Goal: Check status: Check status

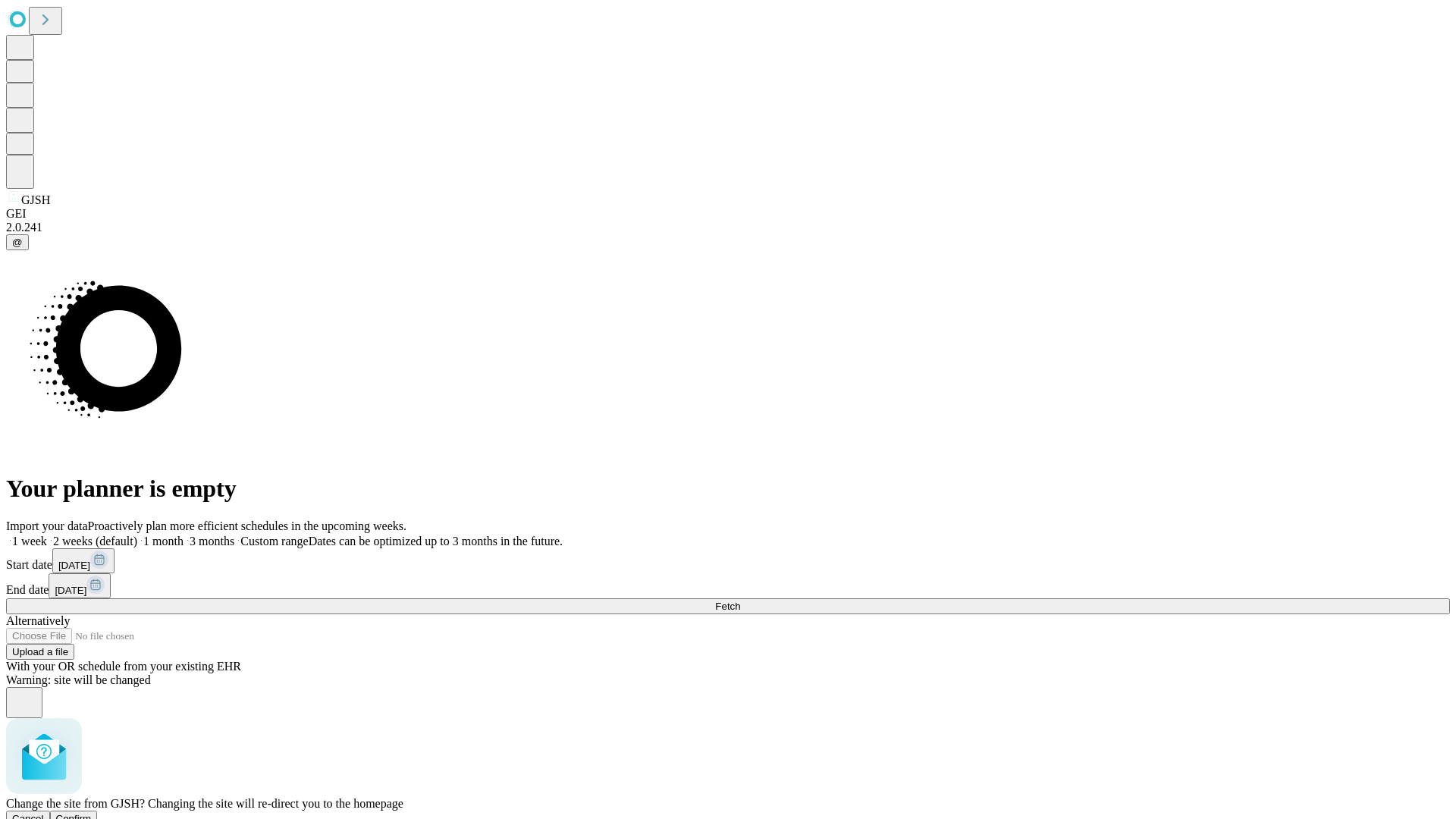
click at [92, 813] on span "Confirm" at bounding box center [74, 818] width 36 height 12
click at [183, 535] on label "1 month" at bounding box center [160, 541] width 46 height 12
click at [740, 601] on span "Fetch" at bounding box center [728, 606] width 25 height 12
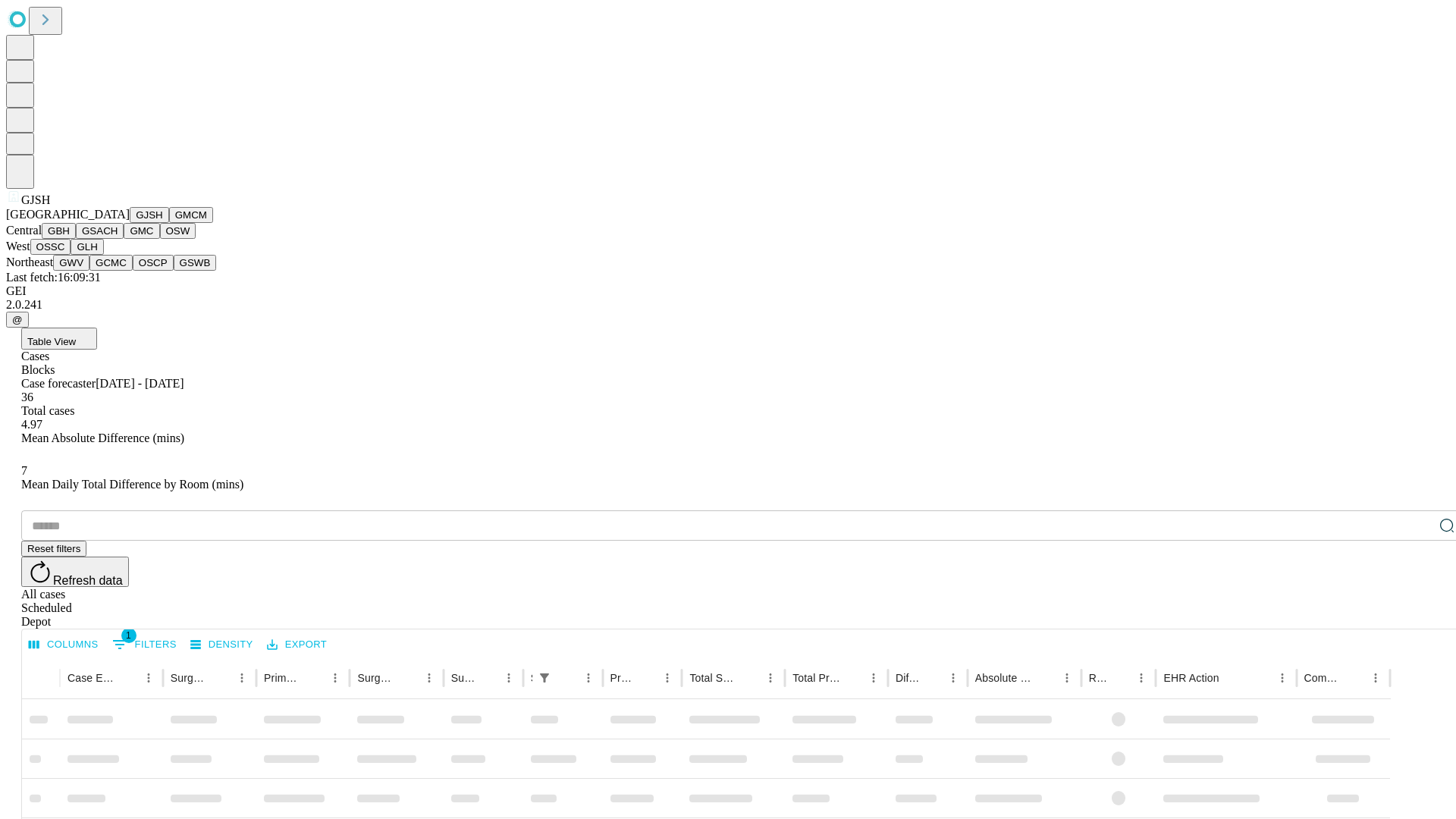
click at [169, 223] on button "GMCM" at bounding box center [190, 215] width 44 height 16
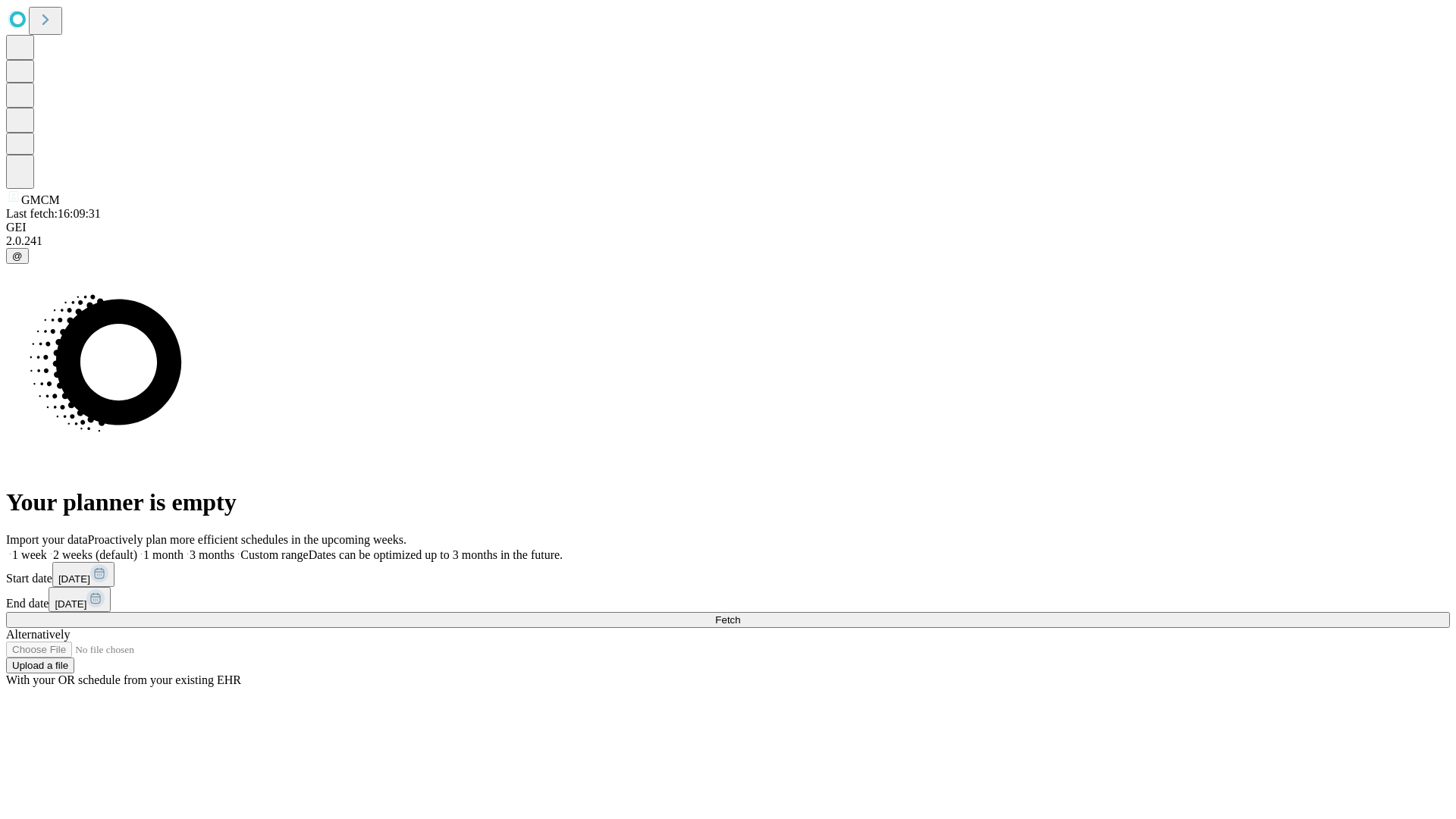
click at [183, 548] on label "1 month" at bounding box center [160, 555] width 46 height 12
click at [740, 614] on span "Fetch" at bounding box center [728, 620] width 25 height 12
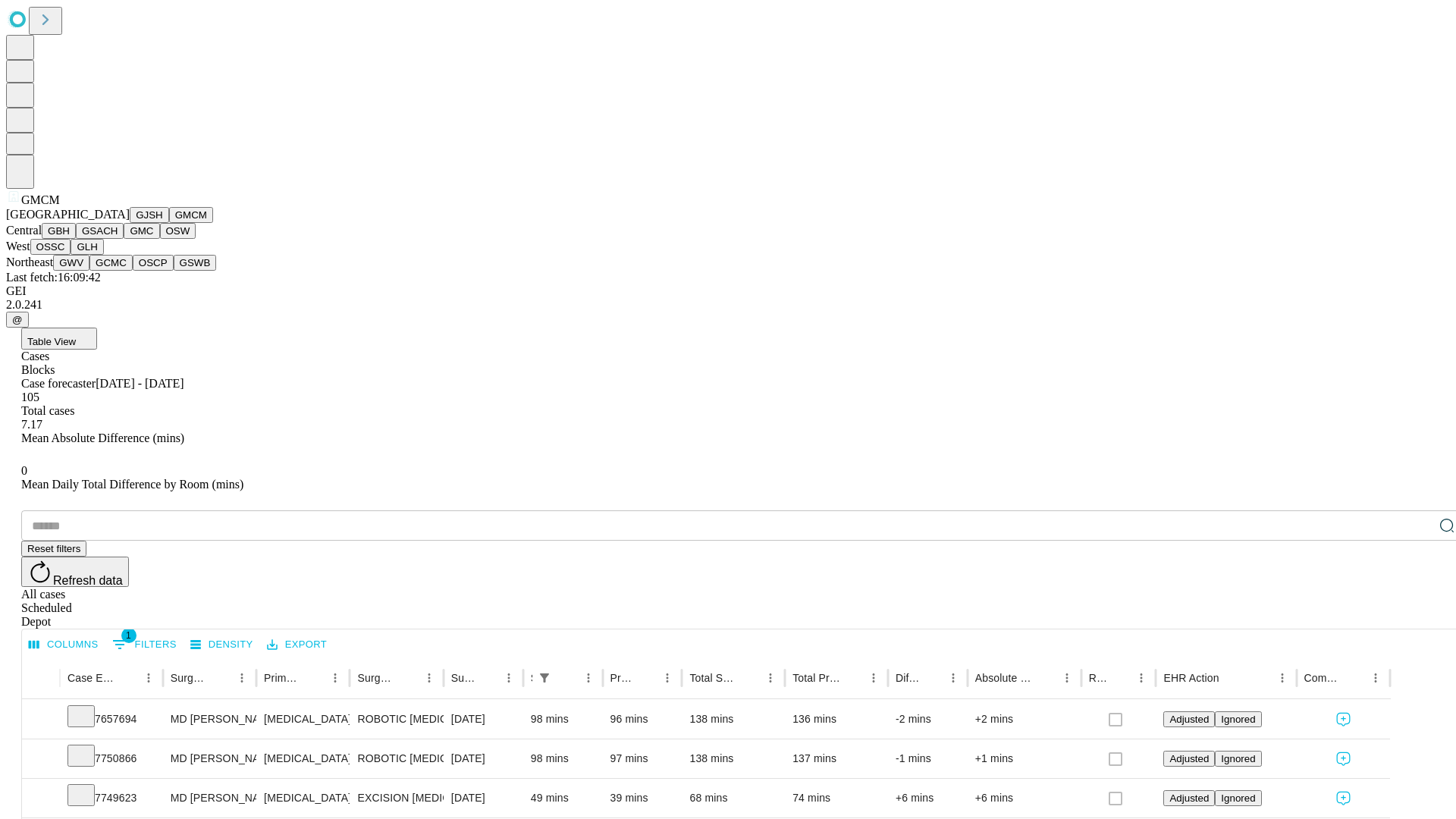
click at [76, 239] on button "GBH" at bounding box center [59, 231] width 34 height 16
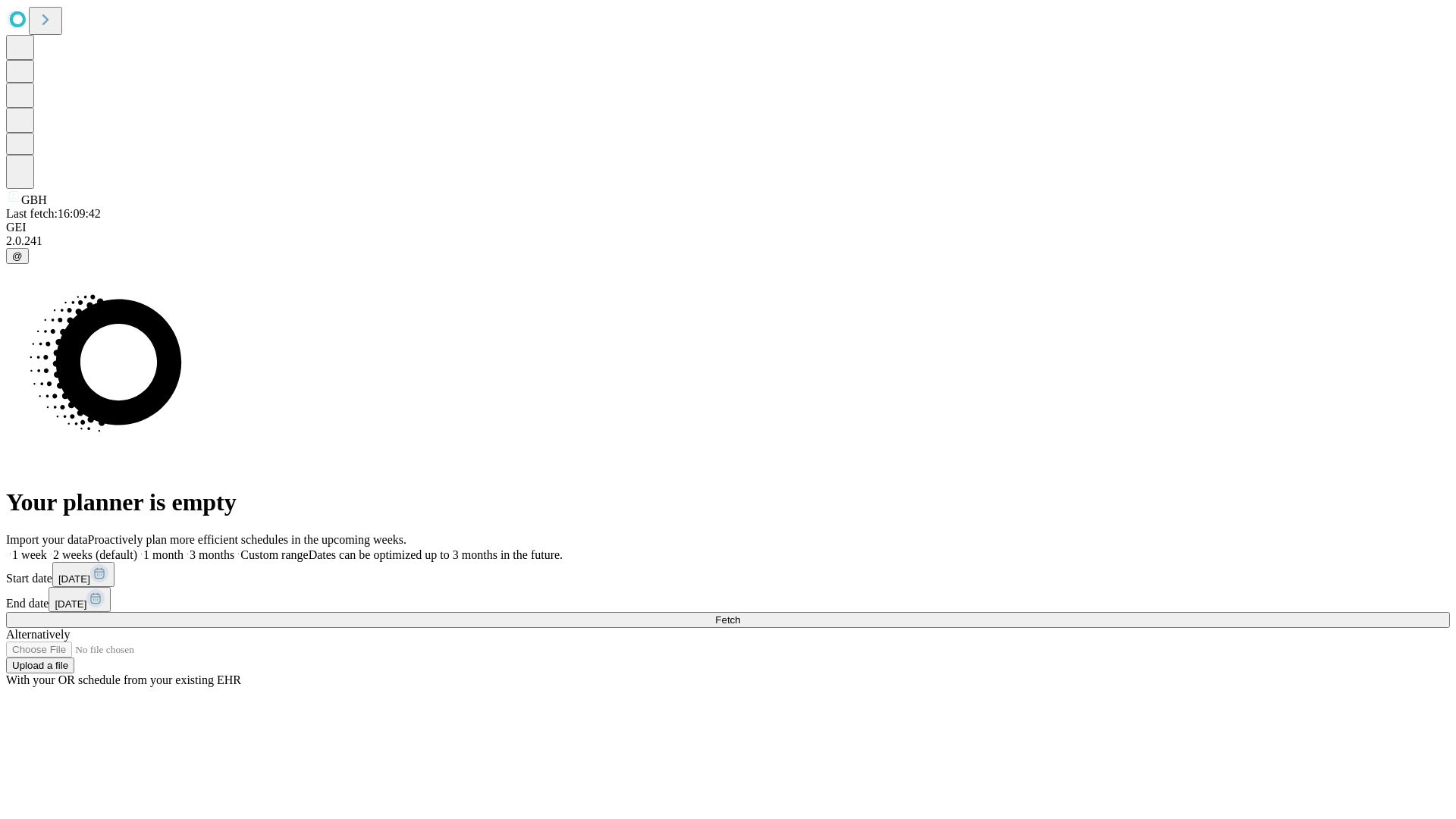
click at [183, 548] on label "1 month" at bounding box center [160, 555] width 46 height 12
click at [740, 614] on span "Fetch" at bounding box center [728, 620] width 25 height 12
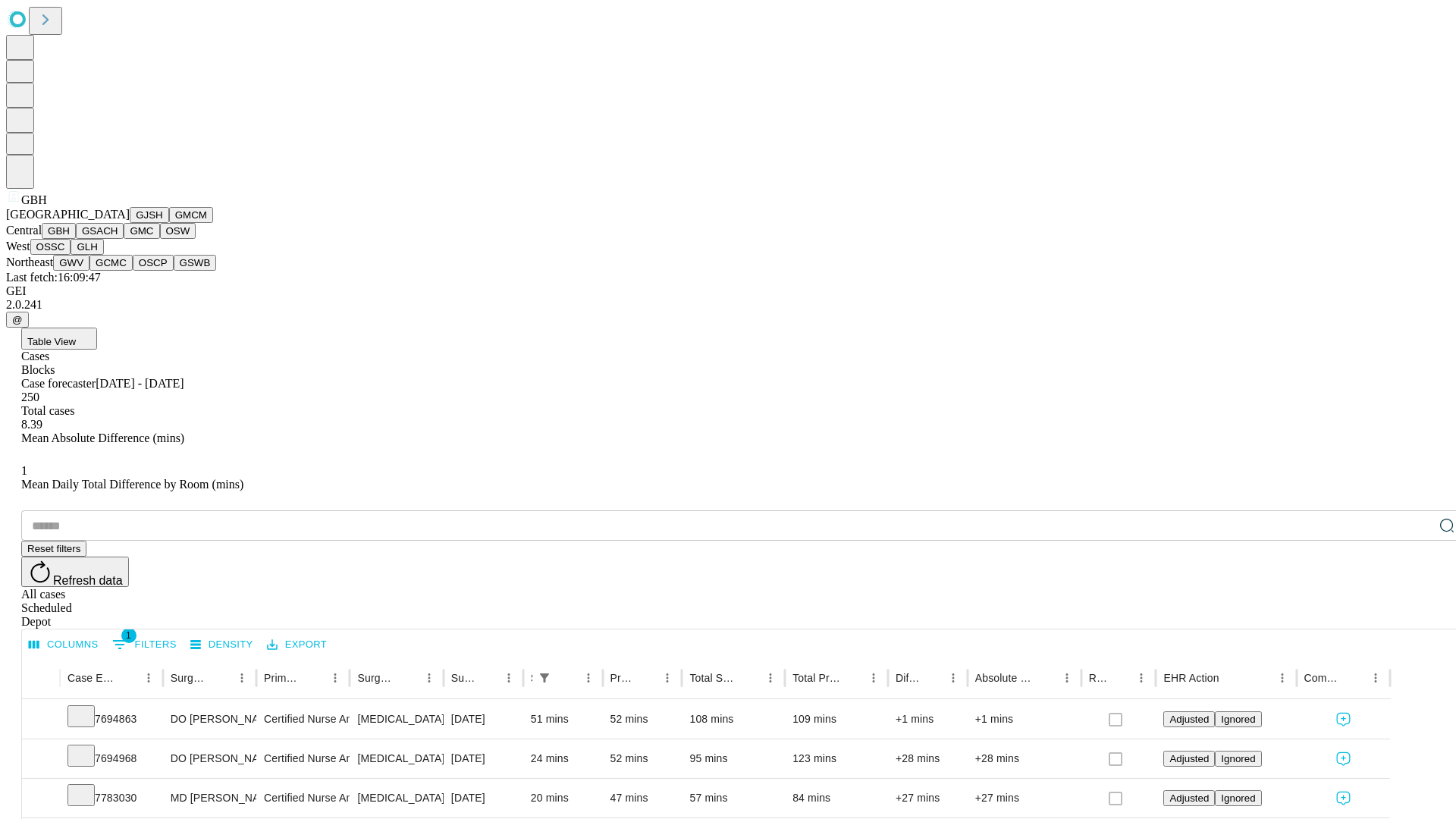
click at [117, 239] on button "GSACH" at bounding box center [100, 231] width 48 height 16
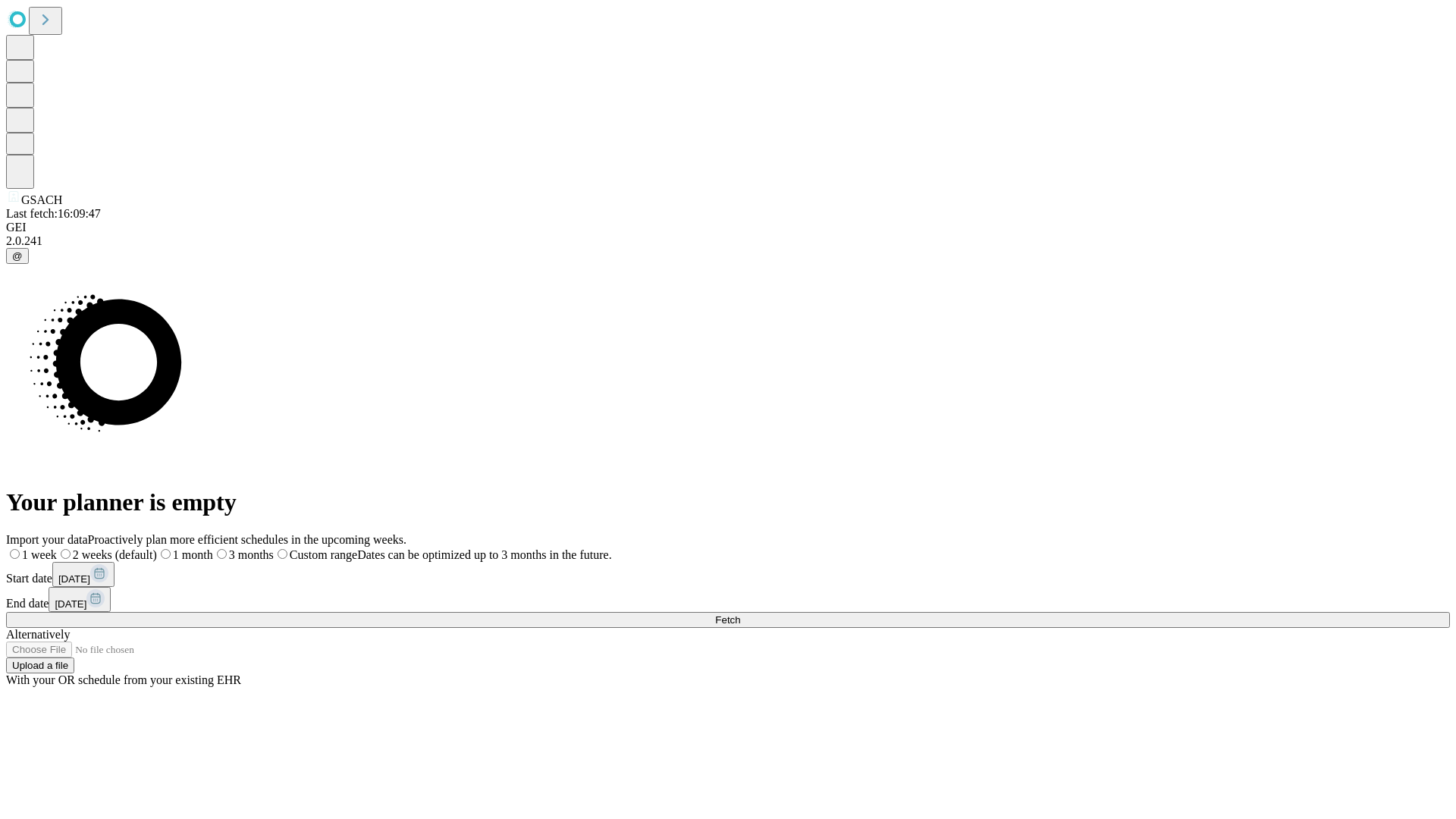
click at [213, 548] on label "1 month" at bounding box center [184, 555] width 56 height 12
click at [740, 614] on span "Fetch" at bounding box center [728, 620] width 25 height 12
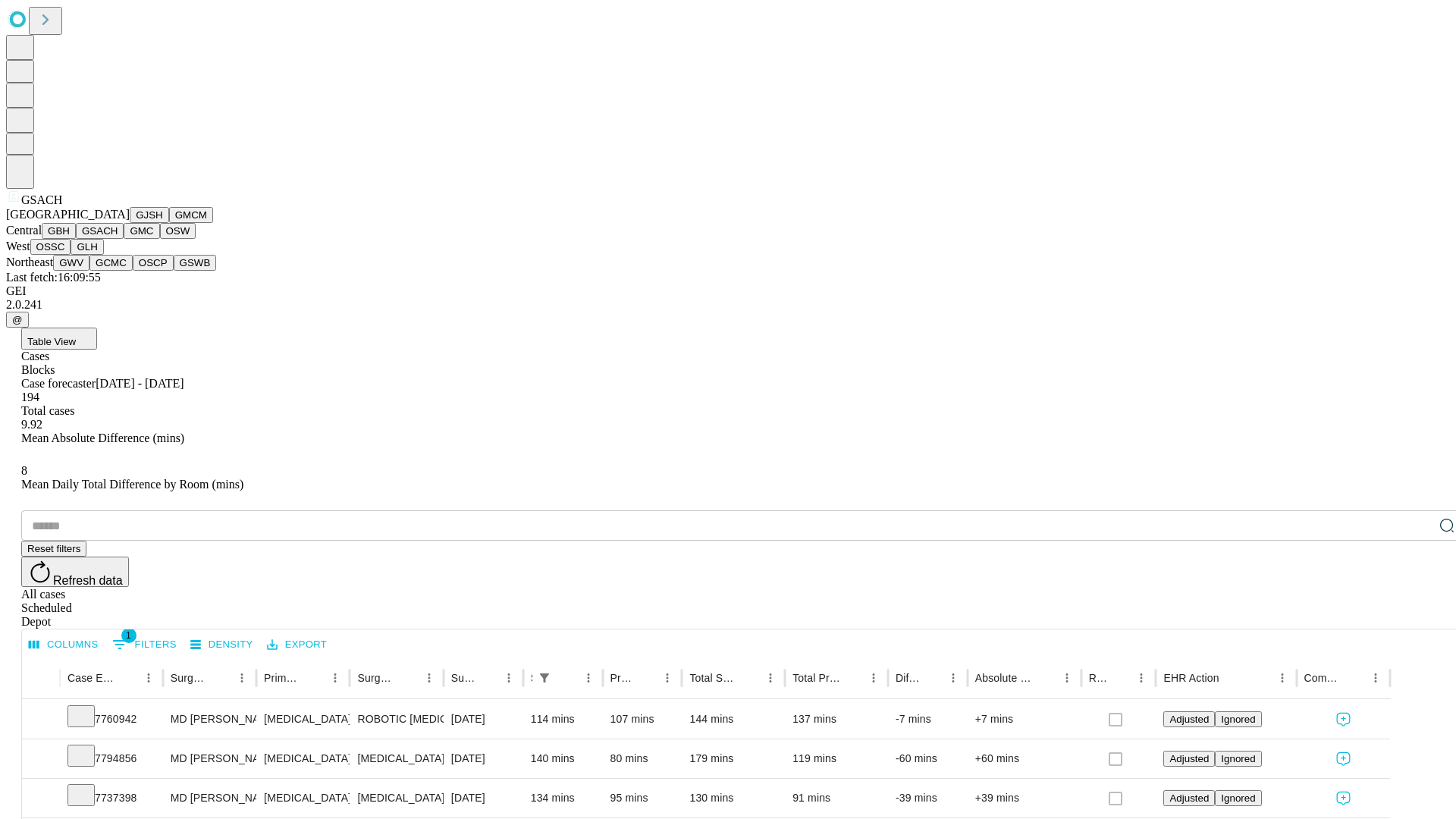
click at [124, 239] on button "GMC" at bounding box center [142, 231] width 36 height 16
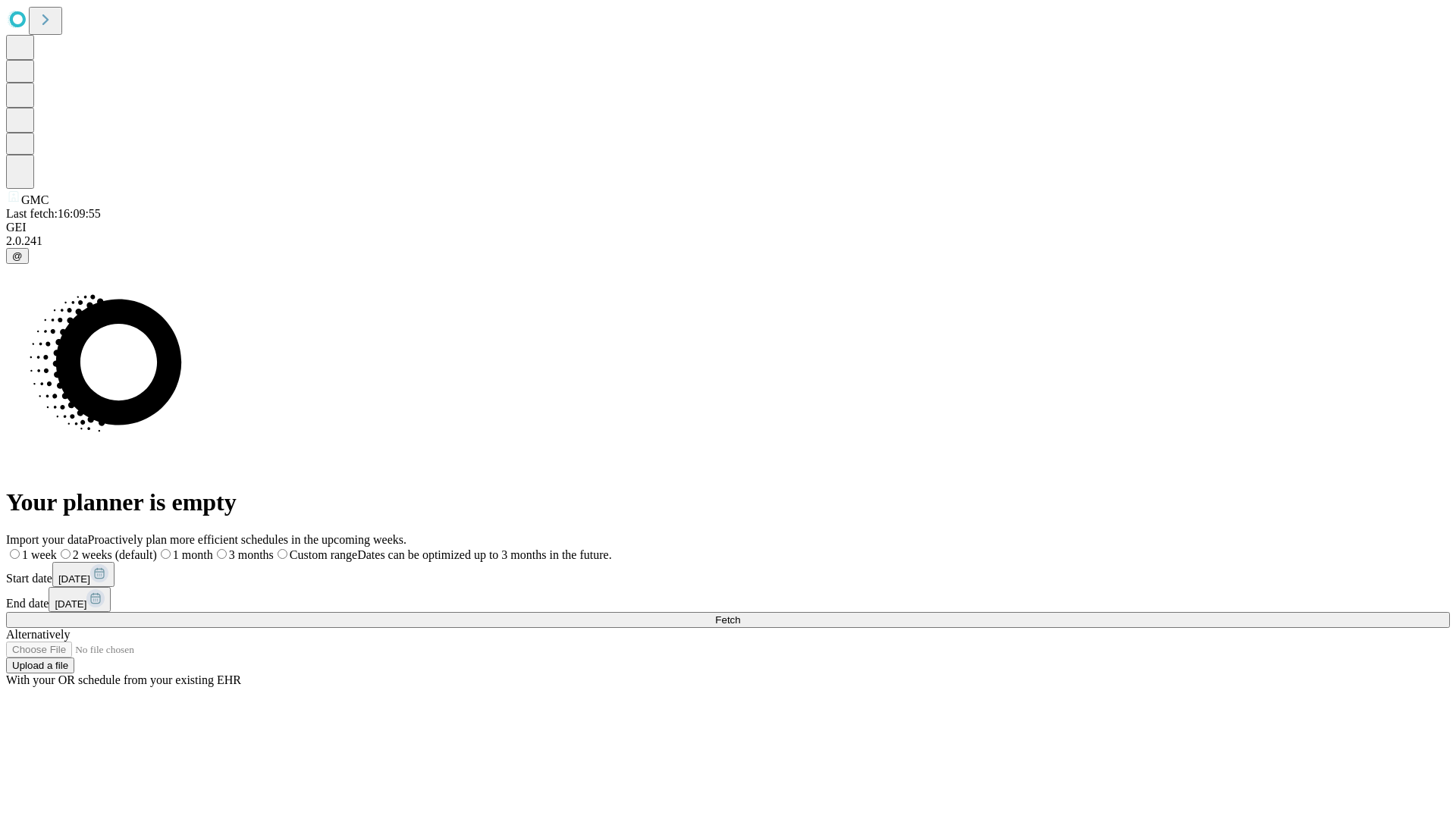
click at [213, 548] on label "1 month" at bounding box center [184, 555] width 56 height 12
click at [740, 614] on span "Fetch" at bounding box center [728, 620] width 25 height 12
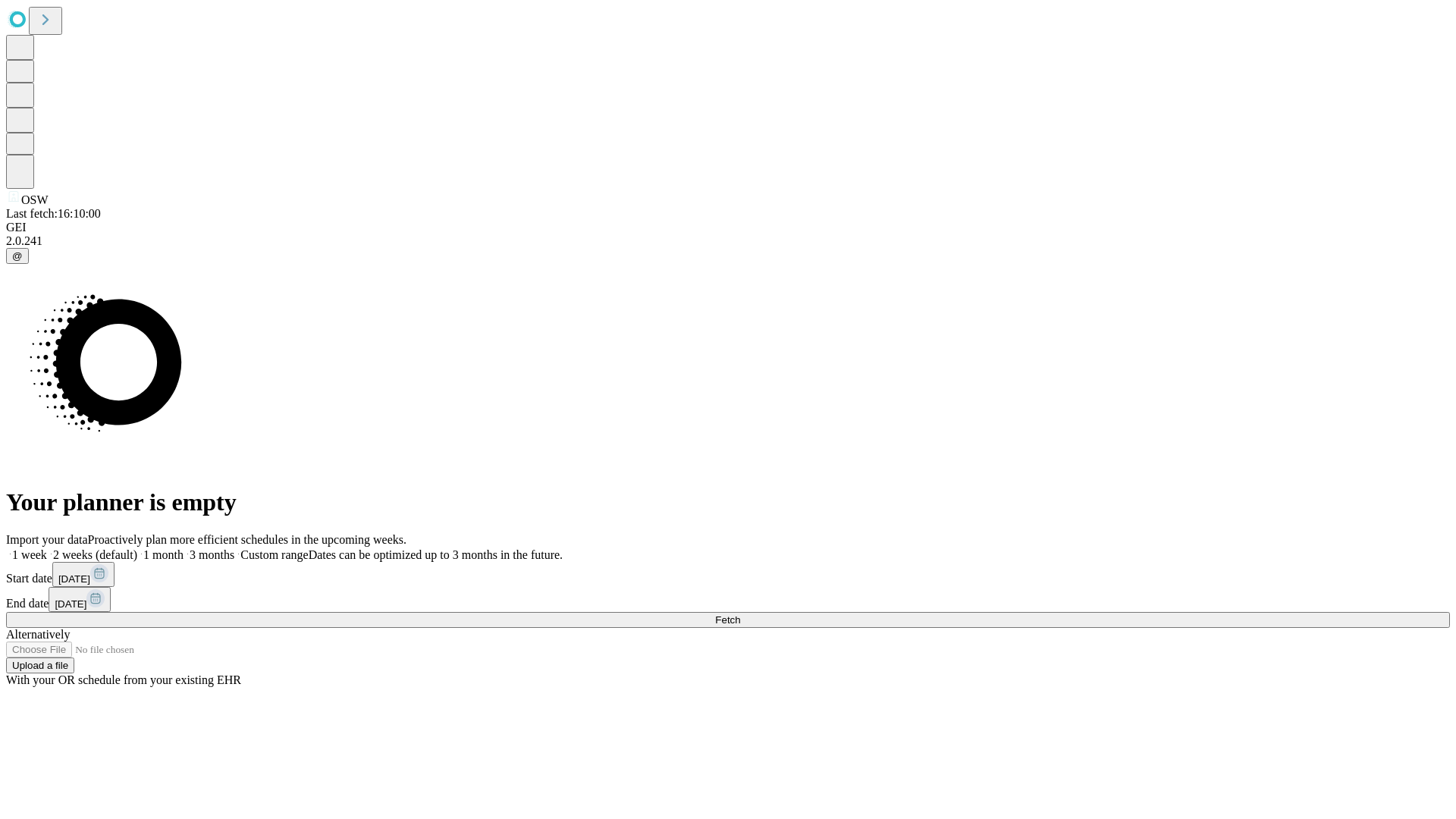
click at [183, 548] on label "1 month" at bounding box center [160, 555] width 46 height 12
click at [740, 614] on span "Fetch" at bounding box center [728, 620] width 25 height 12
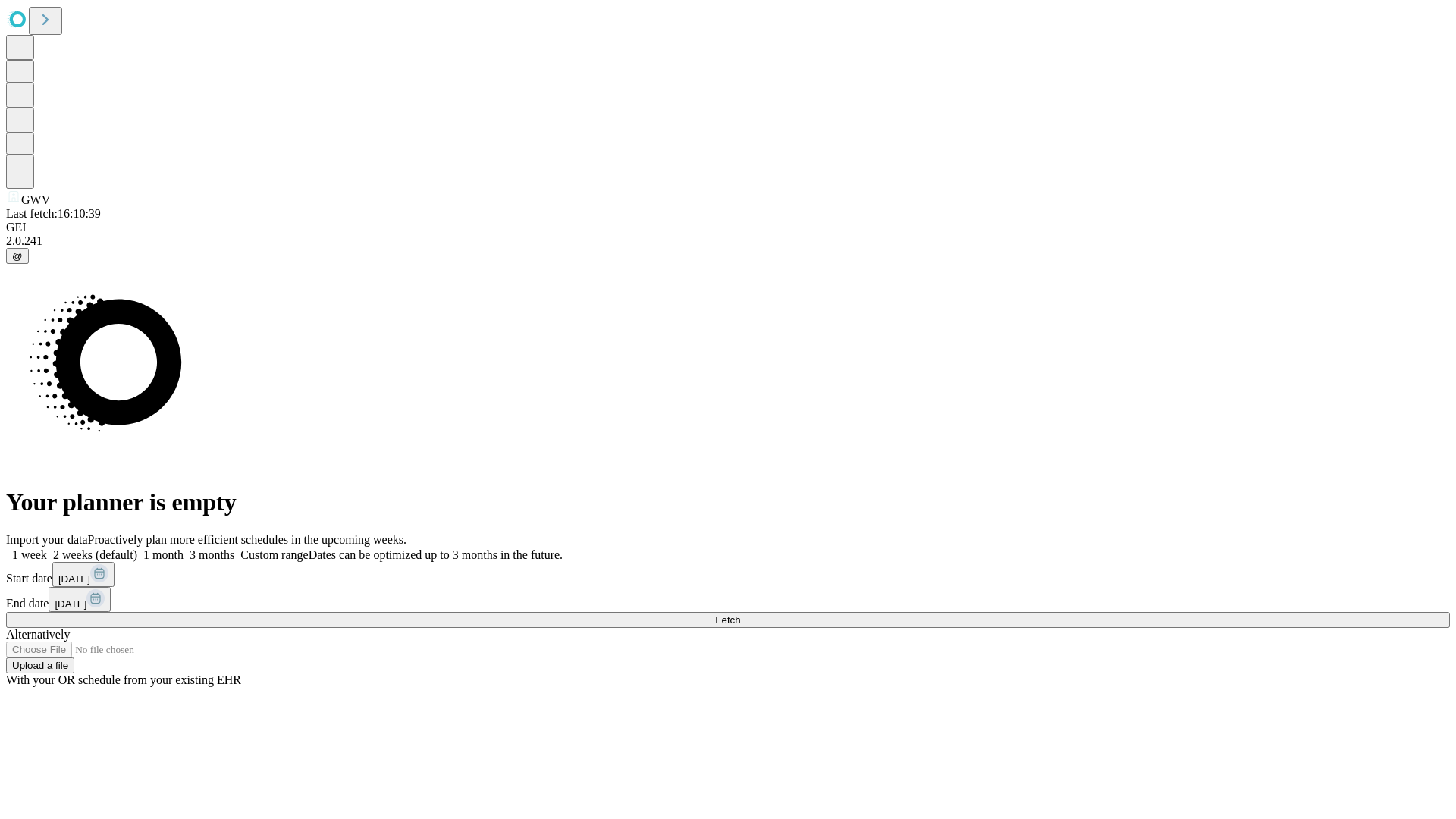
click at [183, 548] on label "1 month" at bounding box center [160, 555] width 46 height 12
click at [740, 614] on span "Fetch" at bounding box center [728, 620] width 25 height 12
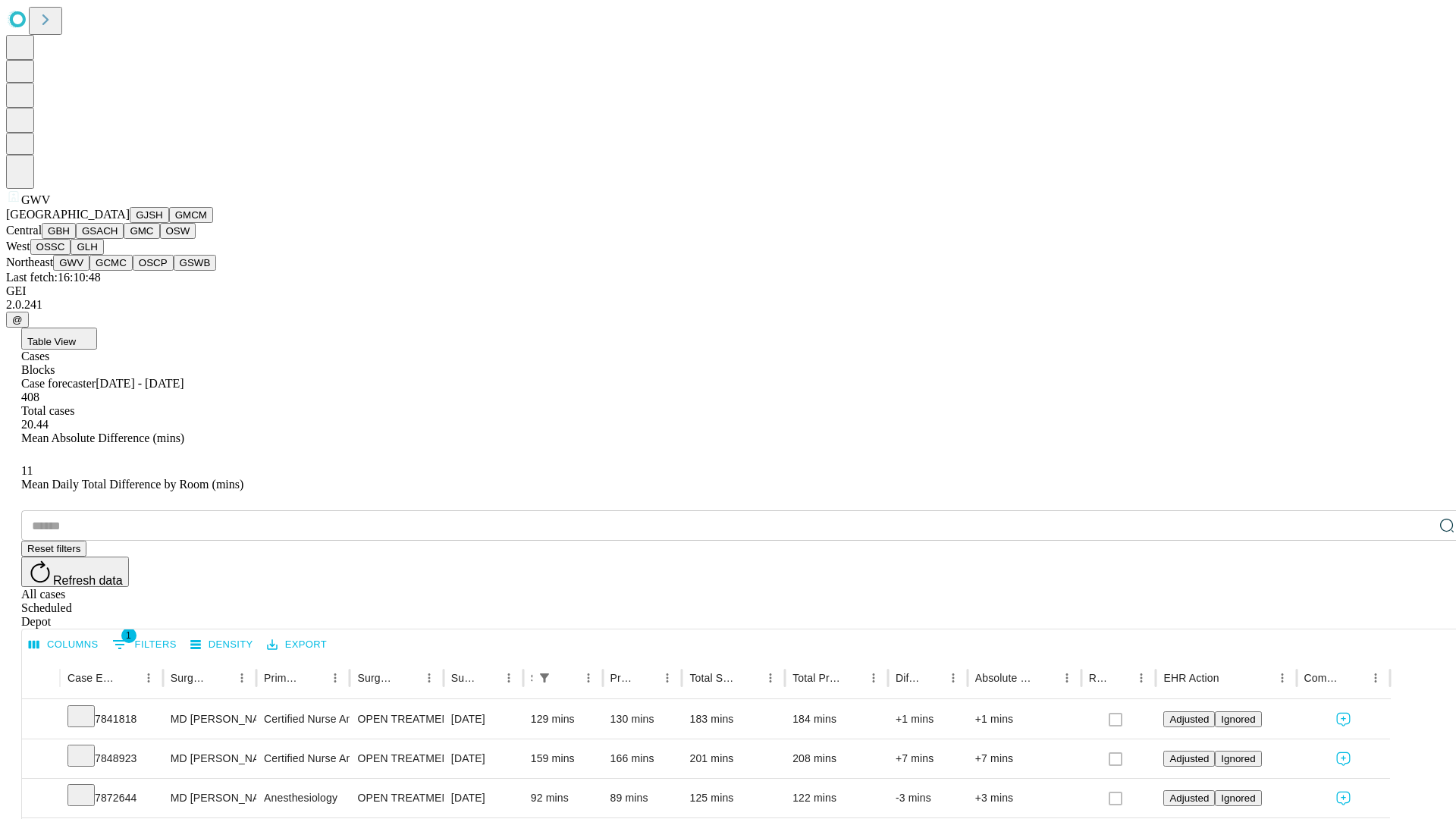
click at [117, 271] on button "GCMC" at bounding box center [111, 263] width 44 height 16
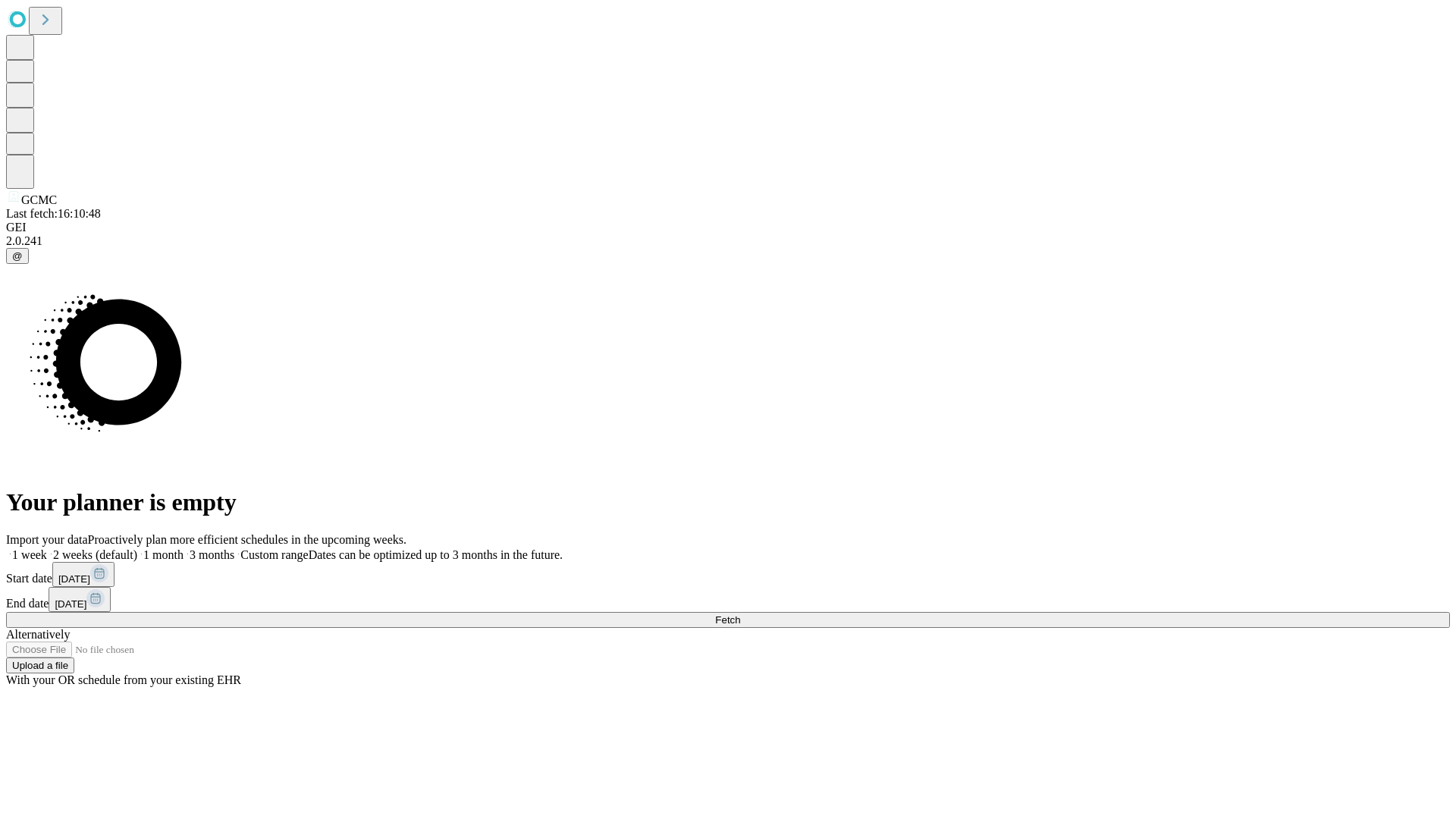
click at [183, 548] on label "1 month" at bounding box center [160, 555] width 46 height 12
click at [740, 614] on span "Fetch" at bounding box center [728, 620] width 25 height 12
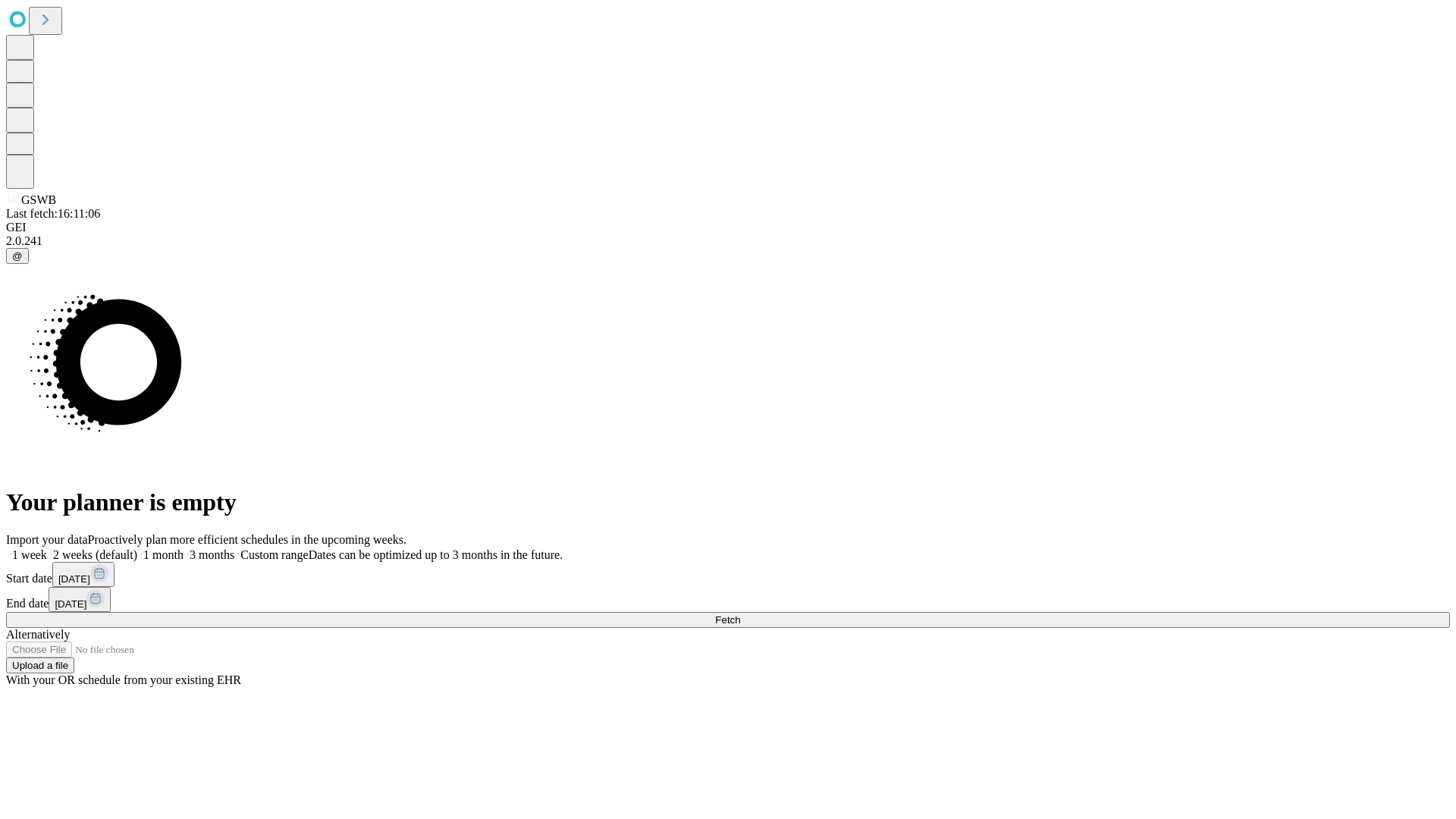
click at [183, 548] on label "1 month" at bounding box center [160, 555] width 46 height 12
click at [740, 614] on span "Fetch" at bounding box center [728, 620] width 25 height 12
